Goal: Navigation & Orientation: Find specific page/section

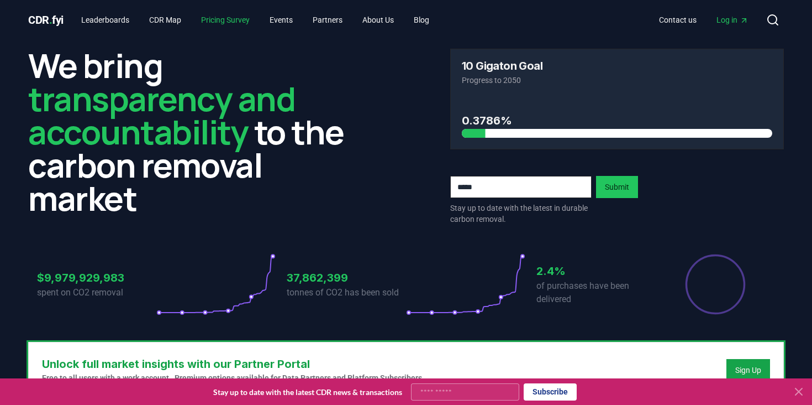
click at [243, 22] on link "Pricing Survey" at bounding box center [225, 20] width 66 height 20
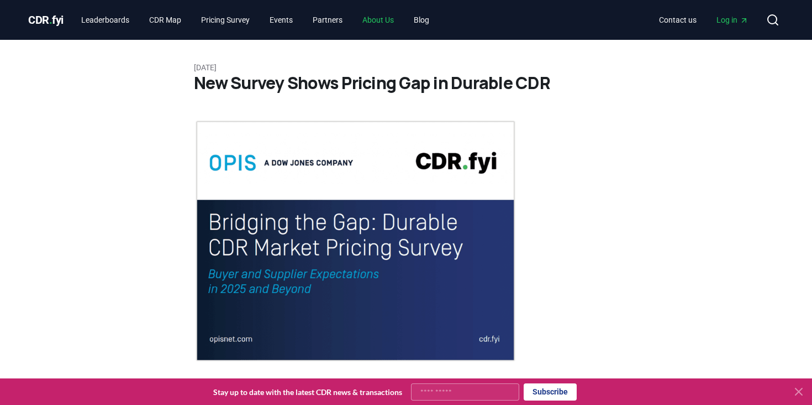
click at [397, 21] on link "About Us" at bounding box center [378, 20] width 49 height 20
